Goal: Information Seeking & Learning: Compare options

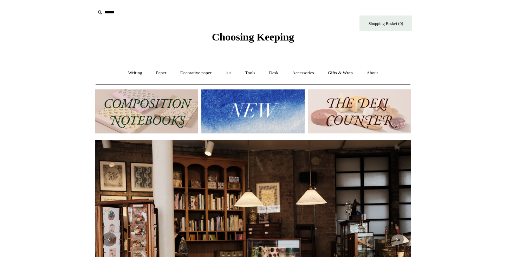
click at [230, 73] on link "Art +" at bounding box center [228, 73] width 19 height 19
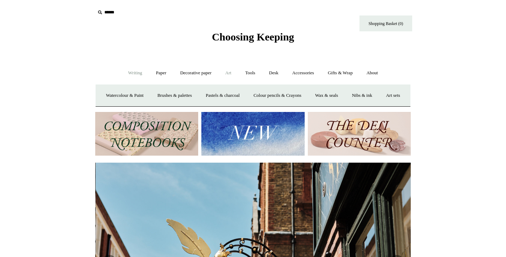
scroll to position [0, 316]
click at [134, 74] on link "Writing +" at bounding box center [135, 73] width 27 height 19
click at [209, 94] on link "Ballpoints etc. +" at bounding box center [207, 95] width 39 height 19
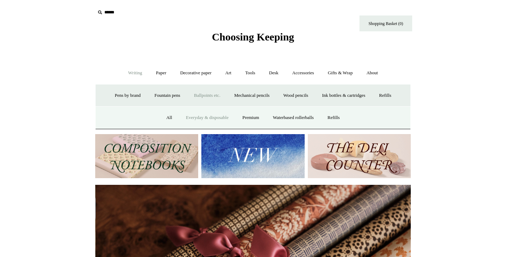
scroll to position [0, 632]
click at [209, 117] on link "Everyday & disposable" at bounding box center [207, 117] width 55 height 19
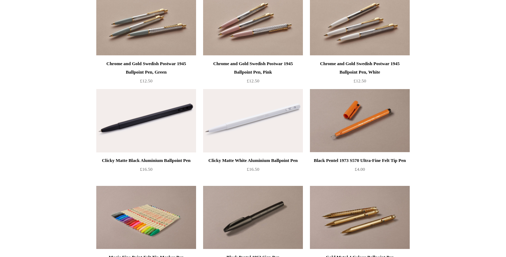
scroll to position [293, 0]
click at [385, 117] on img at bounding box center [360, 120] width 100 height 63
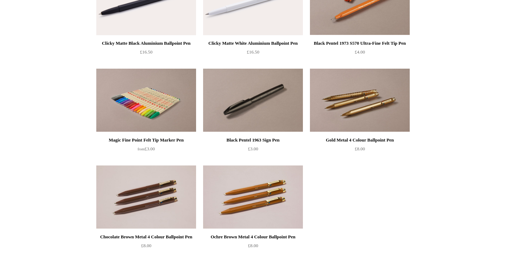
scroll to position [418, 0]
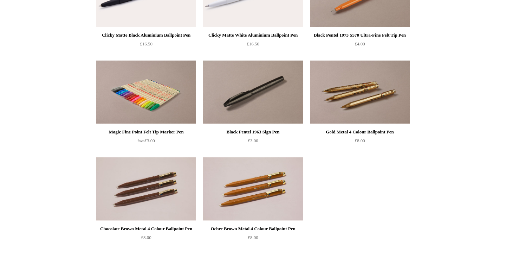
click at [110, 103] on img at bounding box center [146, 91] width 100 height 63
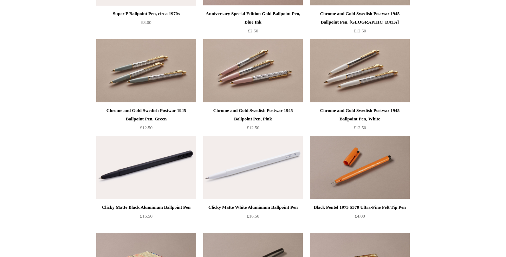
scroll to position [245, 0]
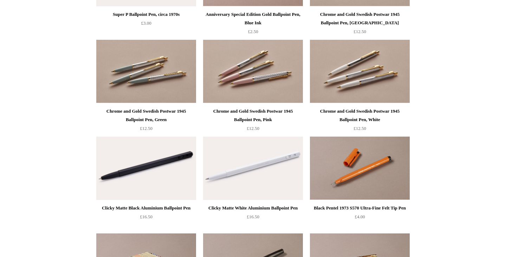
click at [228, 176] on img at bounding box center [253, 167] width 100 height 63
click at [273, 63] on img at bounding box center [253, 71] width 100 height 63
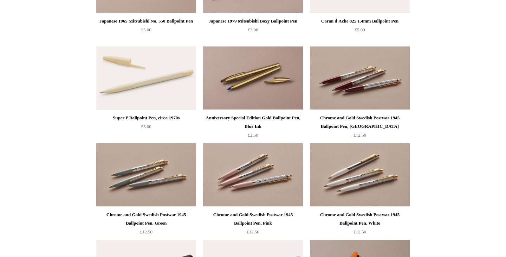
scroll to position [140, 0]
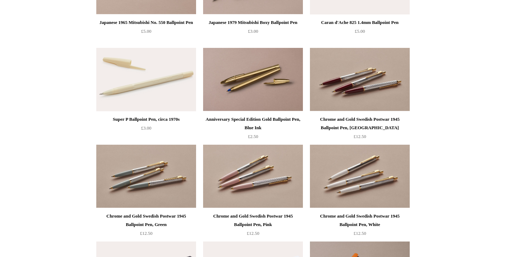
click at [127, 98] on img at bounding box center [146, 79] width 100 height 63
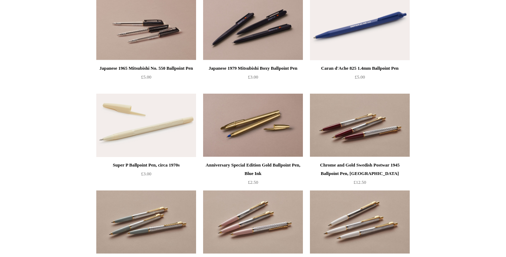
scroll to position [0, 0]
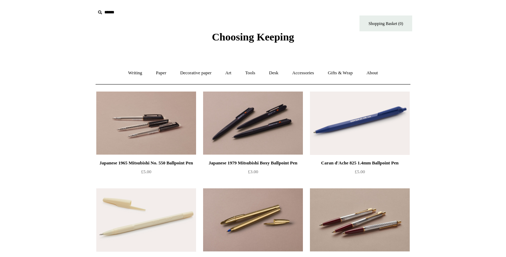
click at [137, 110] on img at bounding box center [146, 122] width 100 height 63
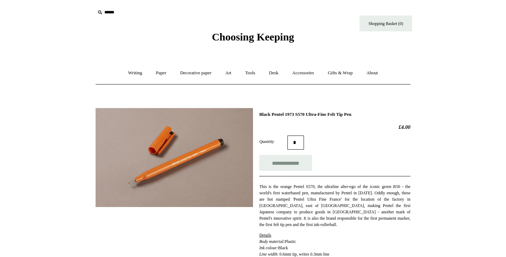
click at [184, 153] on img at bounding box center [175, 157] width 158 height 99
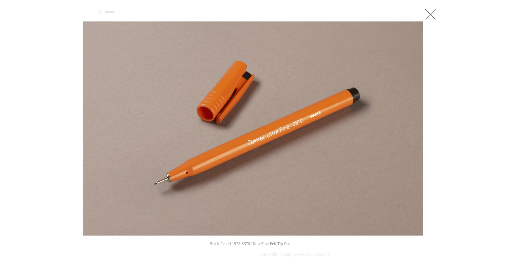
click at [427, 14] on link at bounding box center [431, 14] width 14 height 14
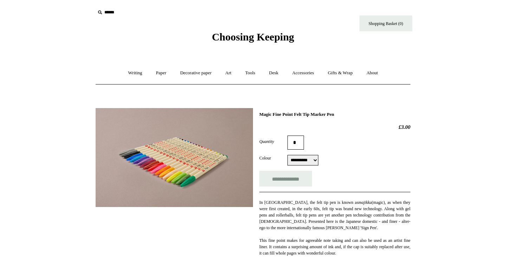
click at [210, 169] on img at bounding box center [175, 157] width 158 height 99
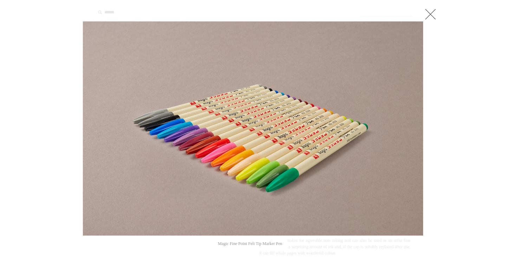
click at [429, 11] on link at bounding box center [431, 14] width 14 height 14
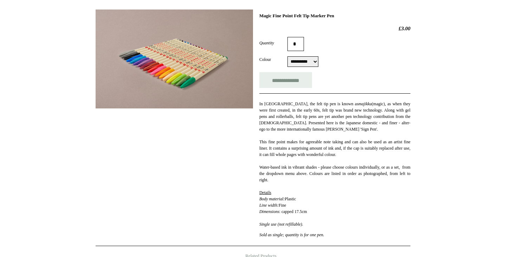
scroll to position [99, 0]
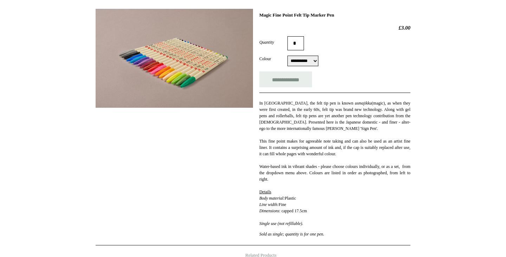
click at [308, 64] on select "**********" at bounding box center [303, 61] width 31 height 11
select select "*********"
click at [288, 56] on select "**********" at bounding box center [303, 61] width 31 height 11
click at [407, 100] on div "In Japan, the felt tip pen is known as majikku (magic), as when they were first…" at bounding box center [335, 164] width 151 height 145
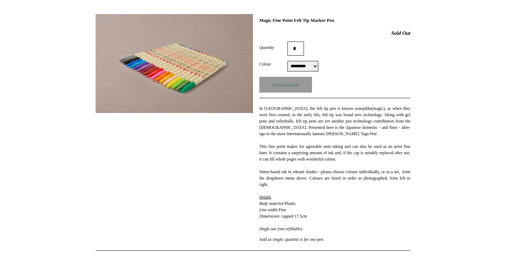
scroll to position [94, 0]
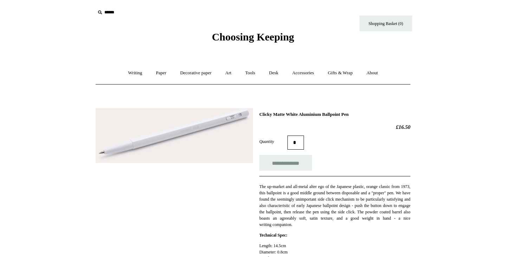
click at [189, 139] on img at bounding box center [175, 135] width 158 height 55
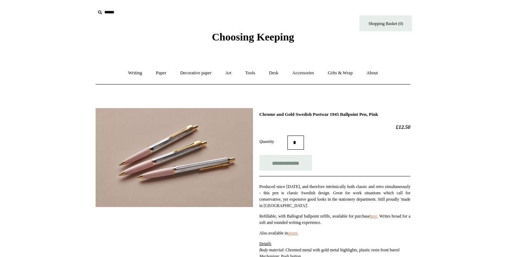
click at [188, 171] on img at bounding box center [175, 157] width 158 height 99
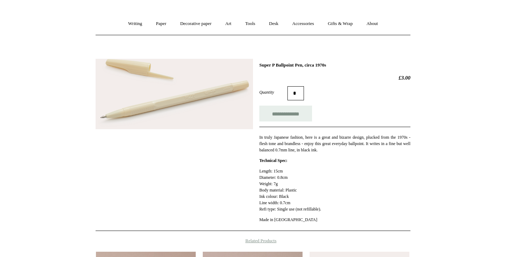
scroll to position [50, 0]
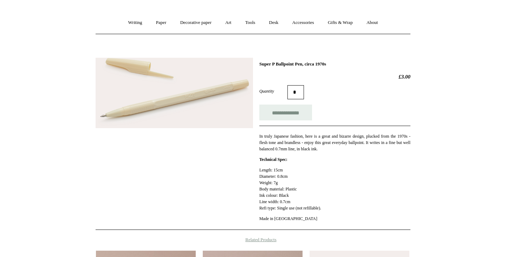
click at [152, 113] on img at bounding box center [175, 93] width 158 height 70
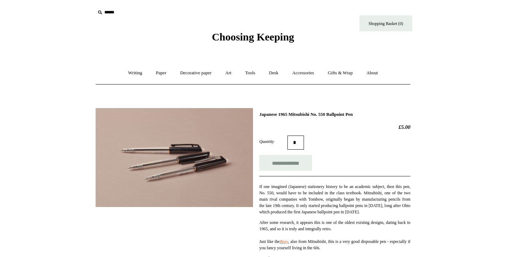
click at [166, 147] on img at bounding box center [175, 157] width 158 height 99
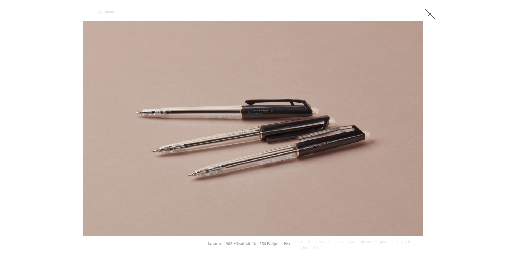
click at [90, 86] on img at bounding box center [253, 128] width 340 height 214
click at [428, 14] on link at bounding box center [430, 14] width 14 height 14
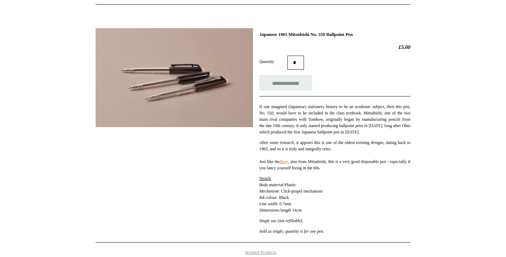
scroll to position [77, 0]
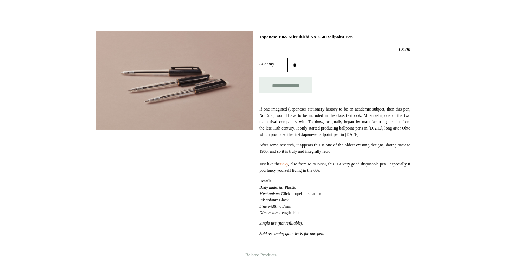
click at [288, 166] on link "Boxy" at bounding box center [284, 163] width 8 height 5
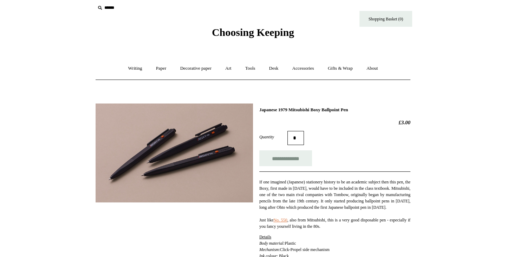
scroll to position [5, 0]
click at [231, 168] on img at bounding box center [175, 152] width 158 height 99
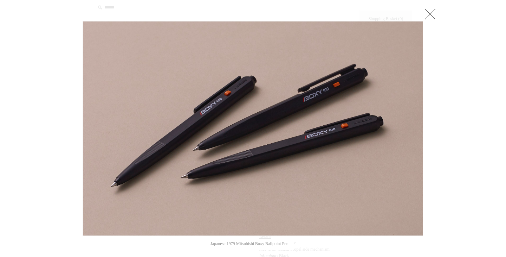
click at [427, 8] on link at bounding box center [430, 14] width 14 height 14
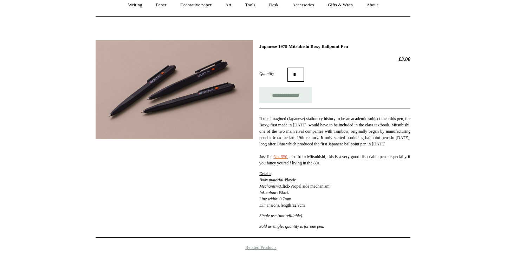
scroll to position [0, 0]
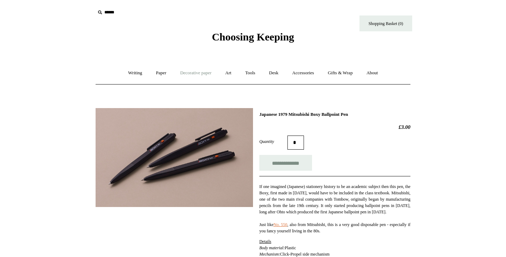
click at [217, 69] on link "Decorative paper +" at bounding box center [196, 73] width 44 height 19
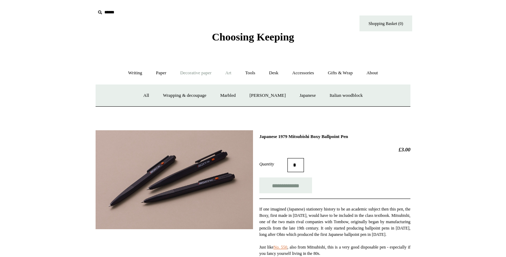
click at [235, 70] on link "Art +" at bounding box center [228, 73] width 19 height 19
click at [198, 78] on link "Decorative paper +" at bounding box center [196, 73] width 44 height 19
click at [142, 94] on link "All" at bounding box center [146, 95] width 19 height 19
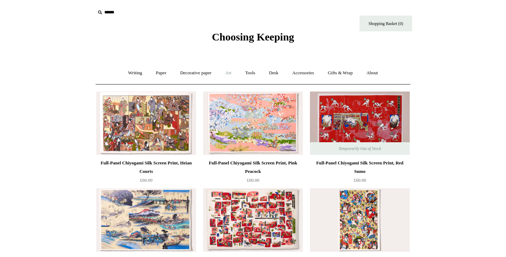
click at [229, 74] on link "Art +" at bounding box center [228, 73] width 19 height 19
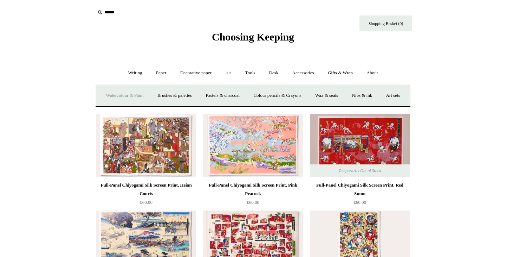
click at [148, 97] on link "Watercolour & Paint" at bounding box center [125, 95] width 50 height 19
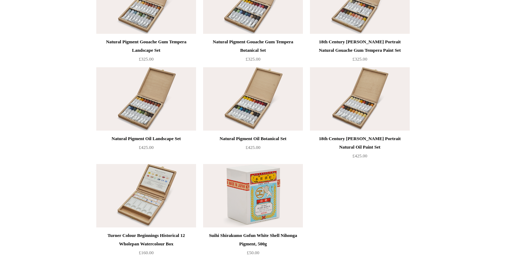
scroll to position [1491, 0]
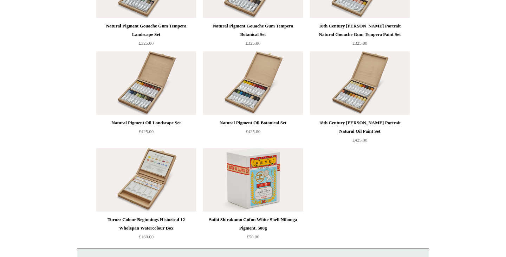
click at [250, 177] on img at bounding box center [253, 179] width 100 height 63
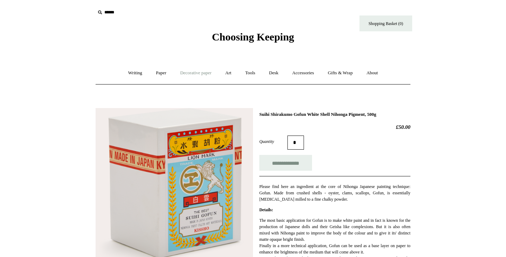
click at [192, 72] on link "Decorative paper +" at bounding box center [196, 73] width 44 height 19
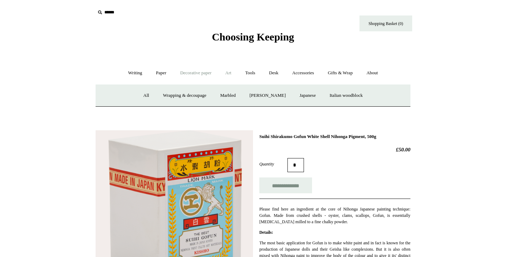
click at [225, 71] on link "Art +" at bounding box center [228, 73] width 19 height 19
click at [286, 94] on link "Colour pencils & Crayons" at bounding box center [277, 95] width 60 height 19
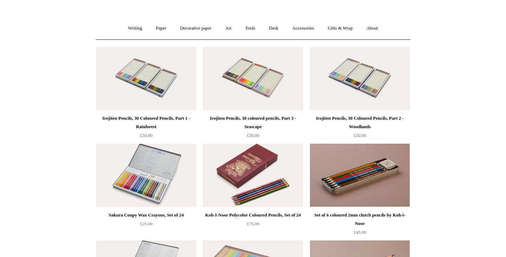
scroll to position [45, 0]
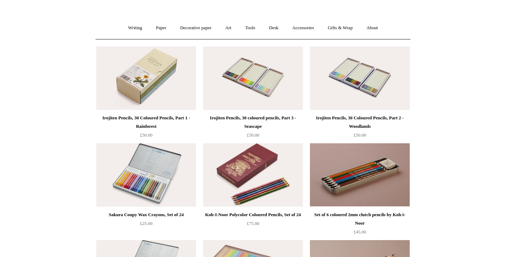
click at [143, 88] on img at bounding box center [146, 77] width 100 height 63
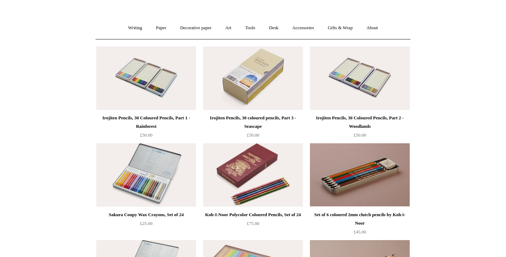
click at [240, 88] on img at bounding box center [253, 77] width 100 height 63
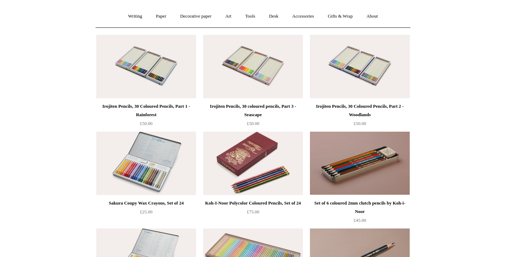
scroll to position [58, 0]
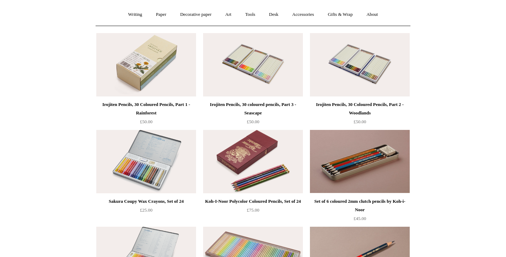
click at [159, 73] on img at bounding box center [146, 64] width 100 height 63
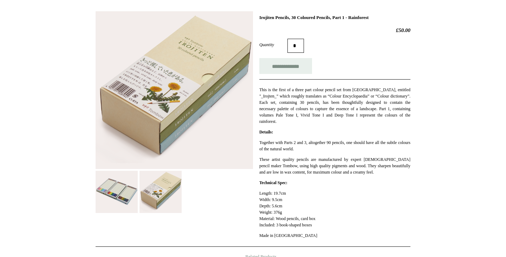
scroll to position [97, 0]
click at [128, 194] on img at bounding box center [117, 191] width 42 height 42
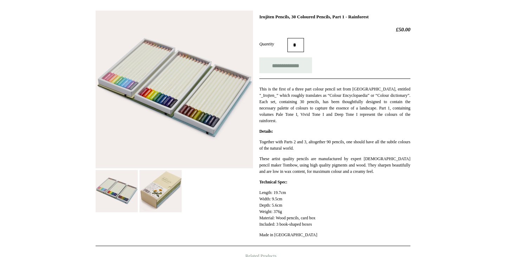
click at [156, 105] on img at bounding box center [175, 90] width 158 height 158
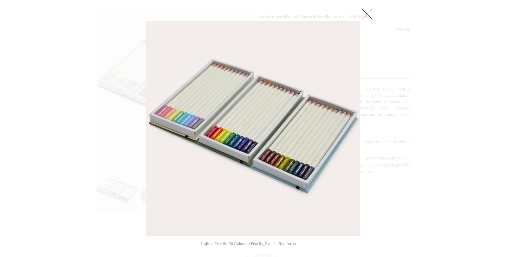
click at [81, 130] on div at bounding box center [253, 187] width 506 height 568
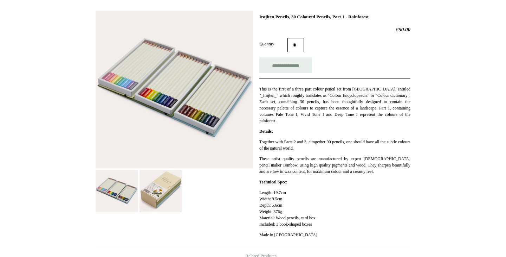
click at [79, 65] on div "Next Irojiten Pencils, 30 Coloured Pencils, Part 1 - Rainforest £50.00 Quantity…" at bounding box center [253, 182] width 352 height 354
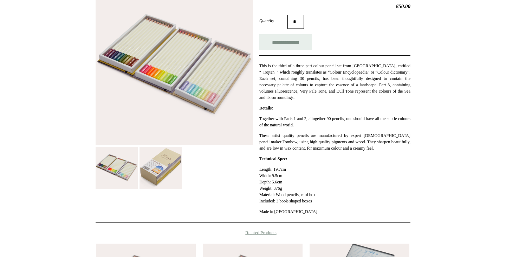
scroll to position [130, 0]
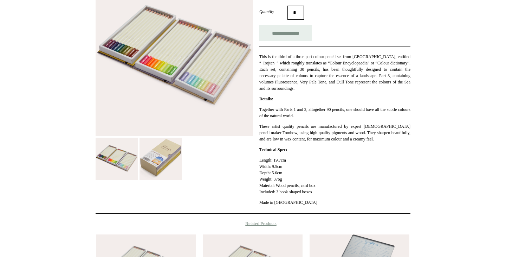
click at [164, 163] on img at bounding box center [161, 158] width 42 height 42
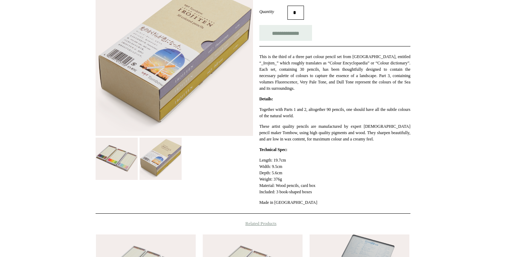
click at [121, 160] on img at bounding box center [117, 158] width 42 height 42
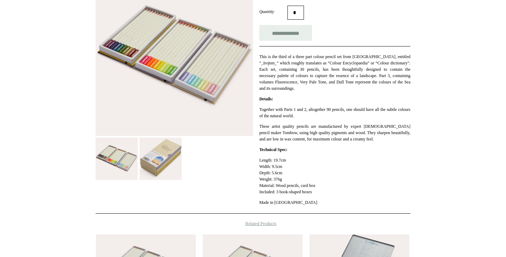
click at [158, 163] on img at bounding box center [161, 158] width 42 height 42
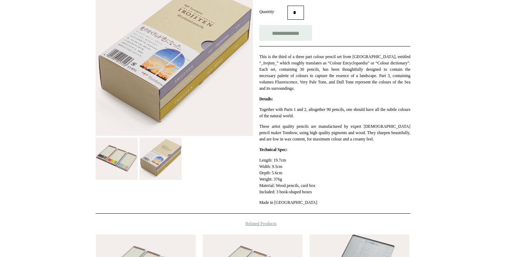
click at [181, 97] on img at bounding box center [175, 57] width 158 height 158
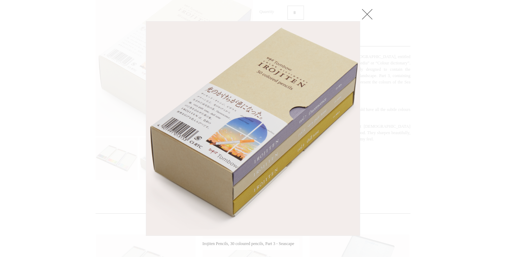
click at [86, 126] on div at bounding box center [253, 154] width 506 height 568
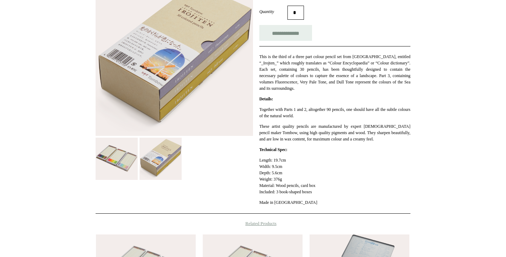
click at [93, 153] on div "Previous / Next Irojiten Pencils, 30 coloured pencils, Part 3 - Seascape £50.00…" at bounding box center [253, 150] width 352 height 354
click at [100, 155] on img at bounding box center [117, 158] width 42 height 42
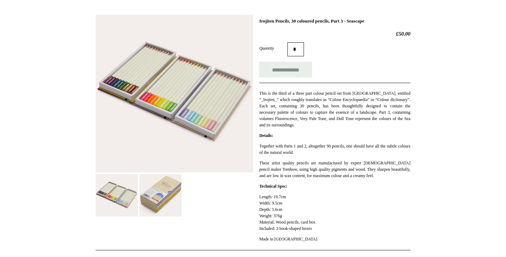
scroll to position [96, 0]
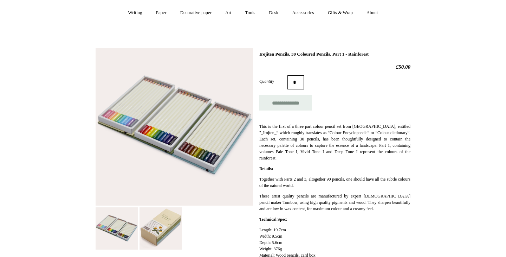
scroll to position [66, 0]
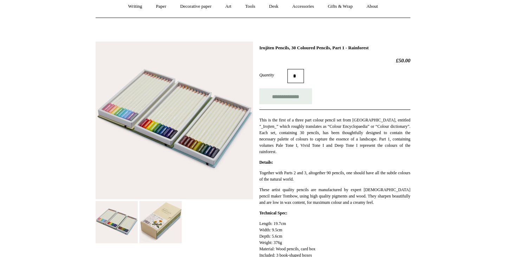
click at [61, 89] on html "Menu Choosing Keeping * Shipping Information Shopping Basket (0) * ⤺ + +" at bounding box center [253, 217] width 506 height 567
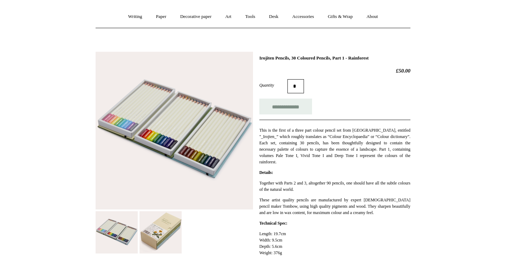
scroll to position [58, 0]
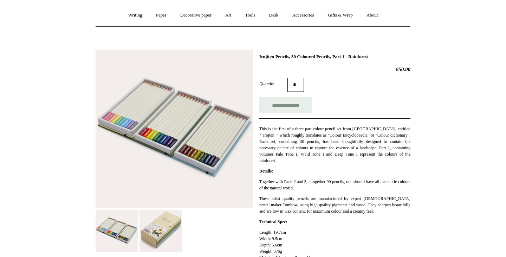
click at [351, 68] on h2 "£50.00" at bounding box center [335, 69] width 151 height 6
